Goal: Task Accomplishment & Management: Use online tool/utility

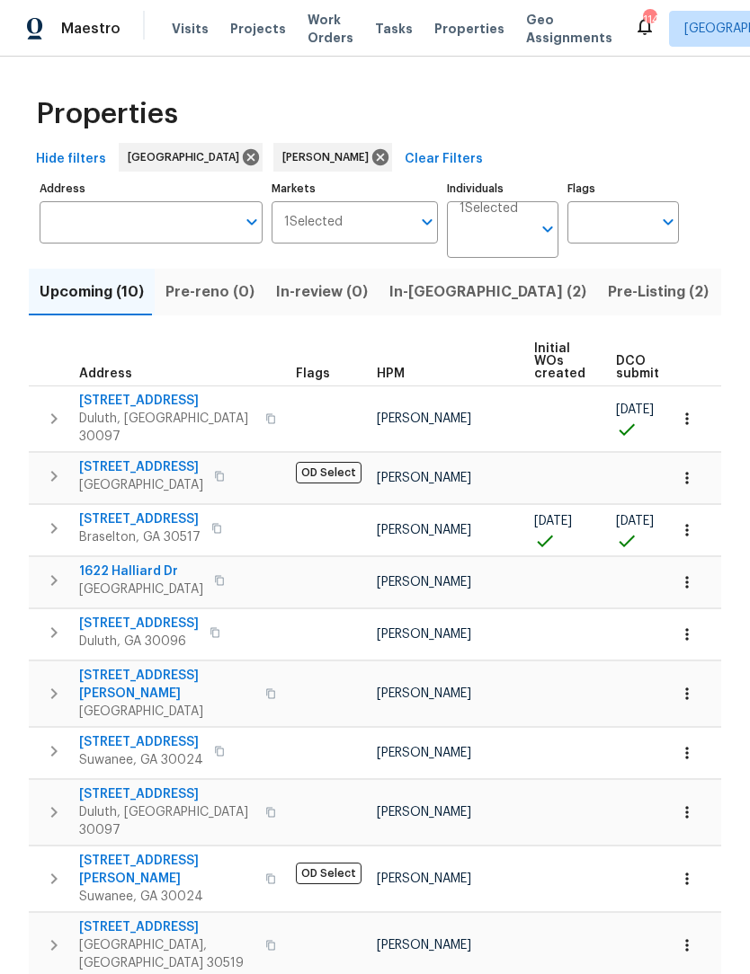
click at [608, 296] on span "Pre-Listing (2)" at bounding box center [658, 291] width 101 height 25
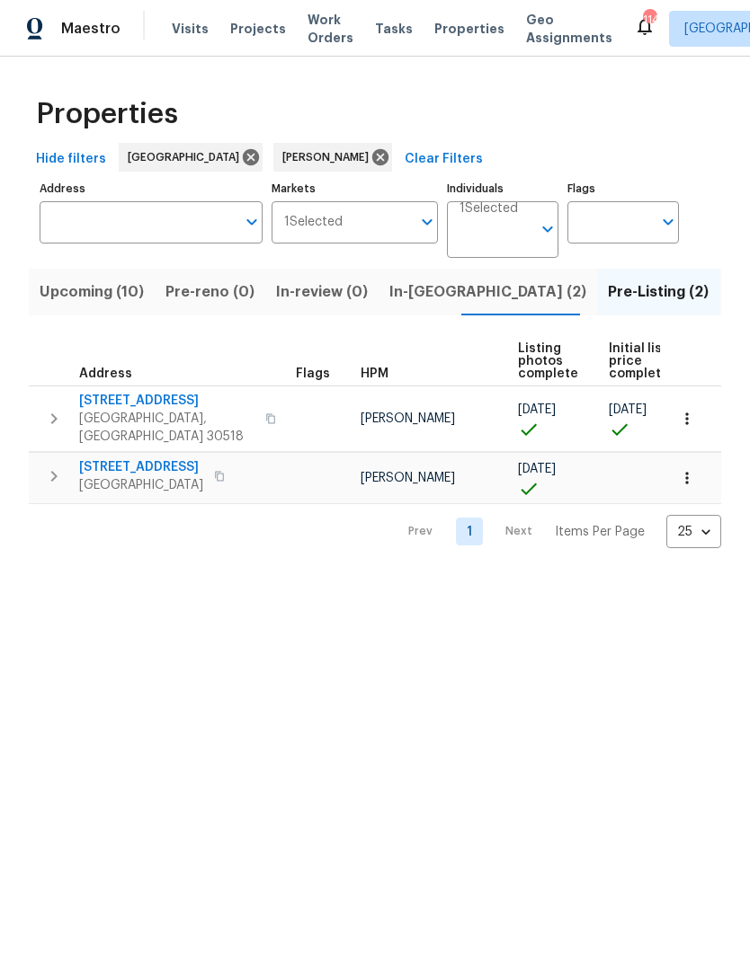
click at [181, 458] on span "[STREET_ADDRESS]" at bounding box center [141, 467] width 124 height 18
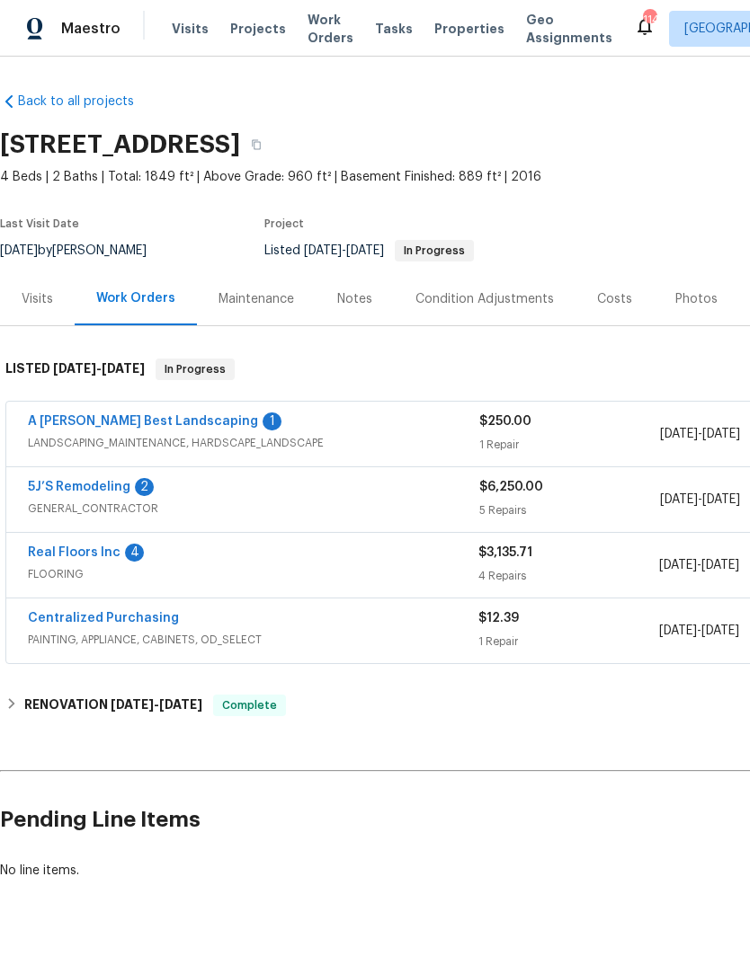
click at [113, 552] on link "Real Floors Inc" at bounding box center [74, 552] width 93 height 13
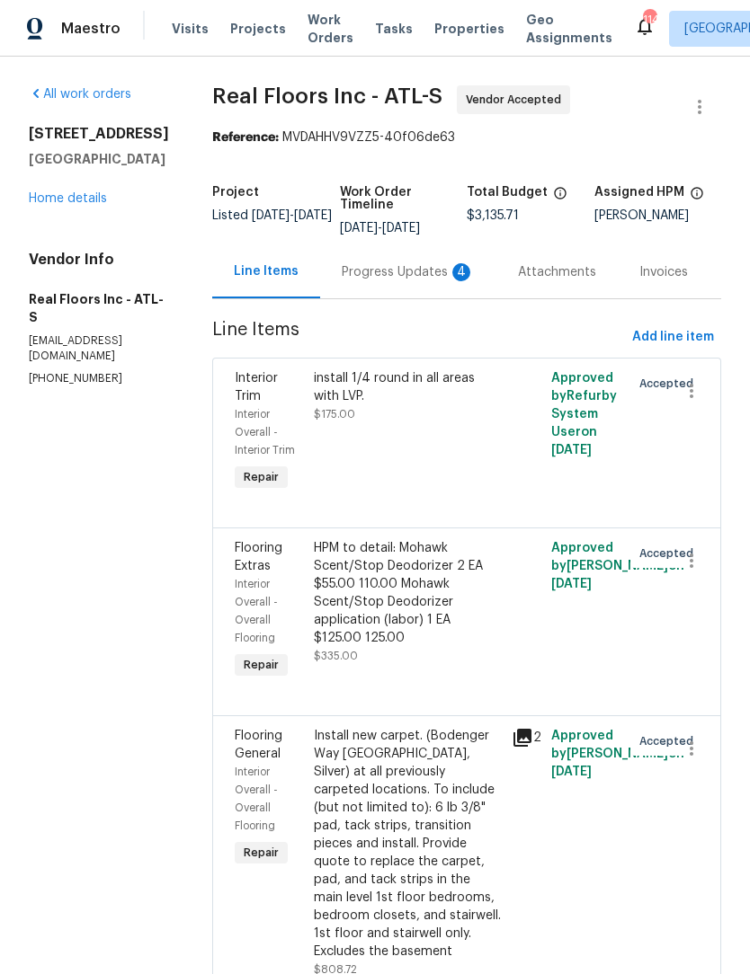
click at [402, 439] on div "install 1/4 round in all areas with LVP. $175.00" at bounding box center [407, 432] width 198 height 137
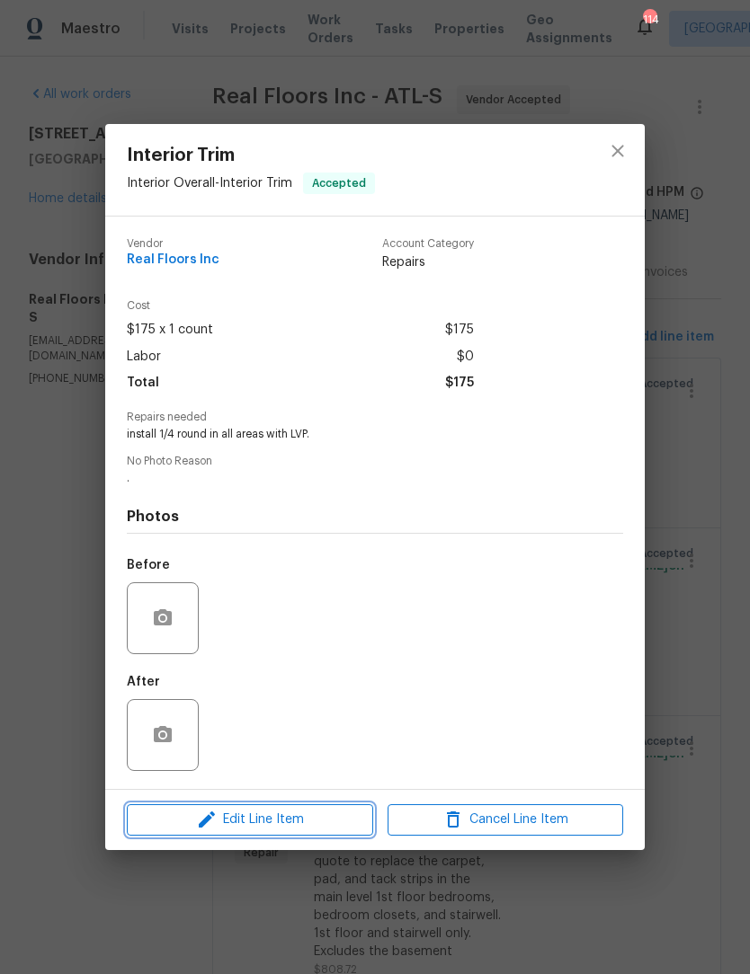
click at [303, 822] on span "Edit Line Item" at bounding box center [249, 820] width 235 height 22
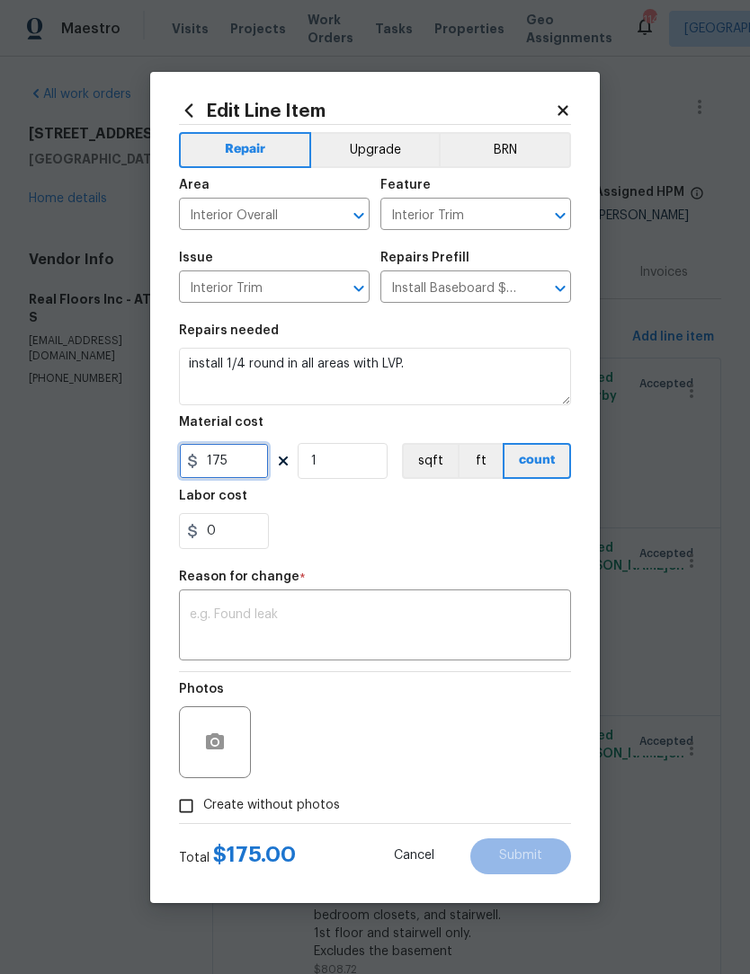
click at [255, 469] on input "175" at bounding box center [224, 461] width 90 height 36
type input "246"
click at [397, 629] on textarea at bounding box center [375, 627] width 370 height 38
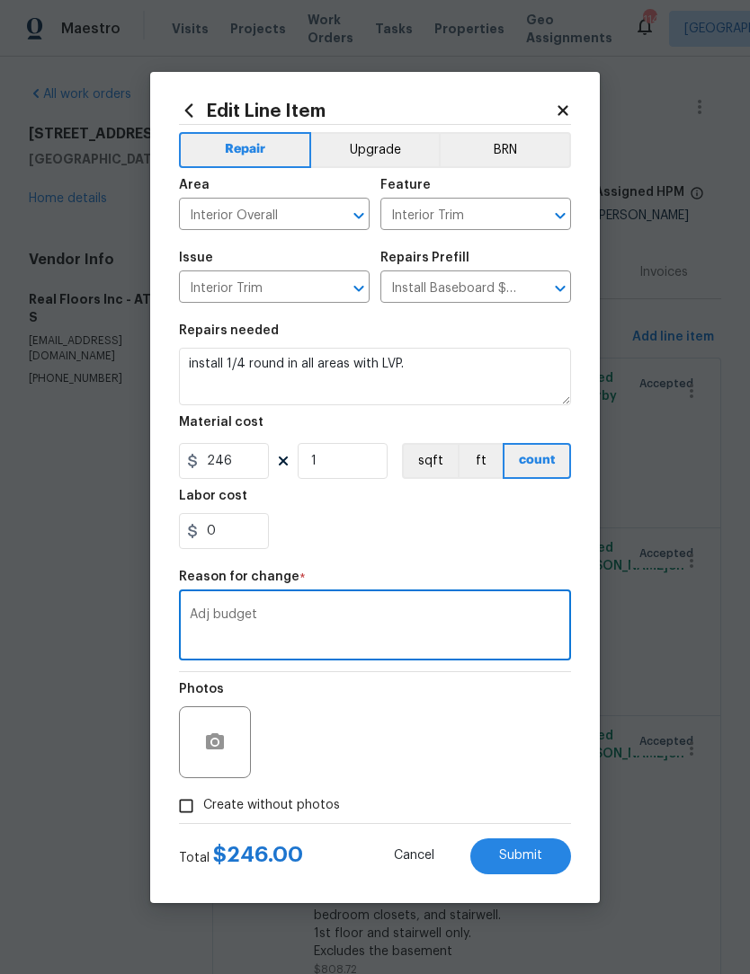
type textarea "Adj budget"
click at [535, 848] on button "Submit" at bounding box center [520, 856] width 101 height 36
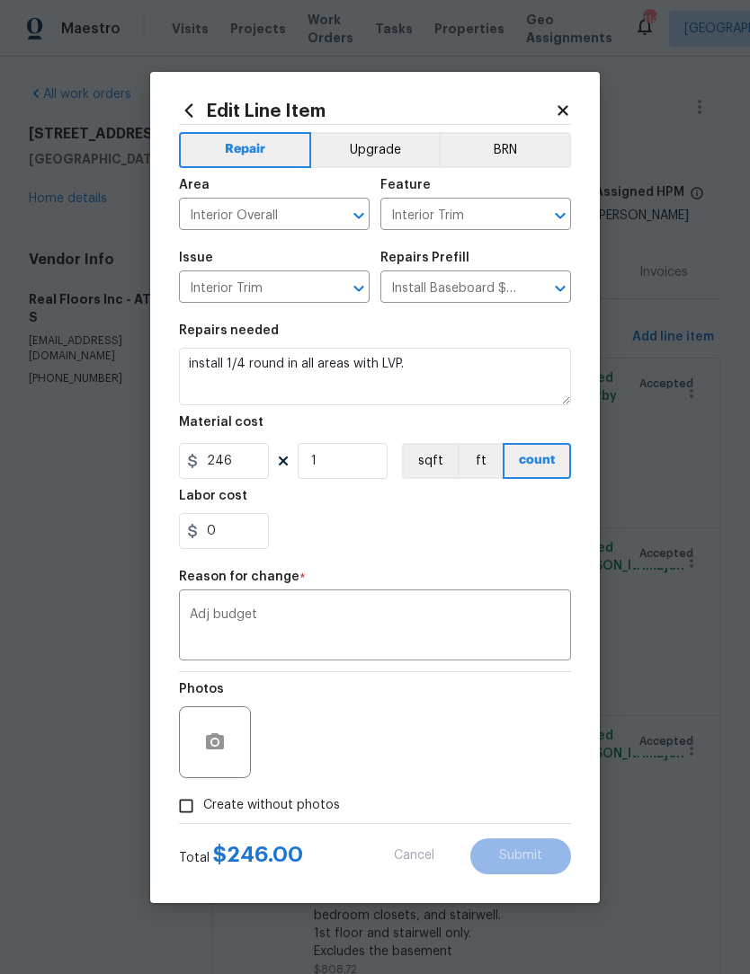
type input "175"
click at [175, 805] on input "Create without photos" at bounding box center [186, 806] width 34 height 34
checkbox input "true"
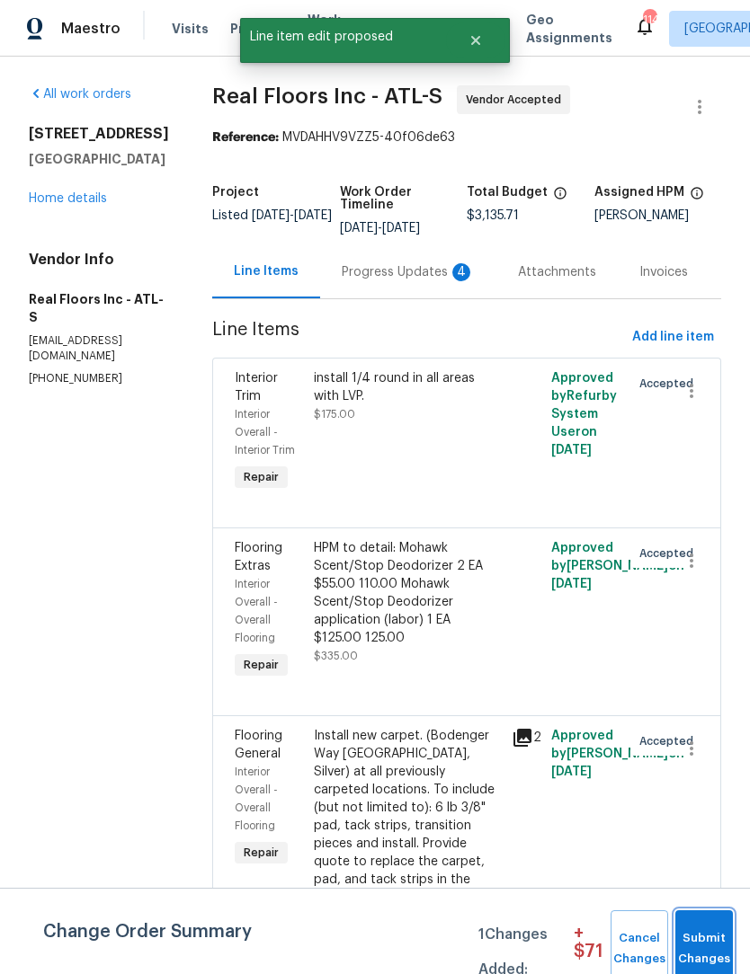
click at [707, 936] on span "Submit Changes" at bounding box center [704, 948] width 40 height 41
